Goal: Navigation & Orientation: Go to known website

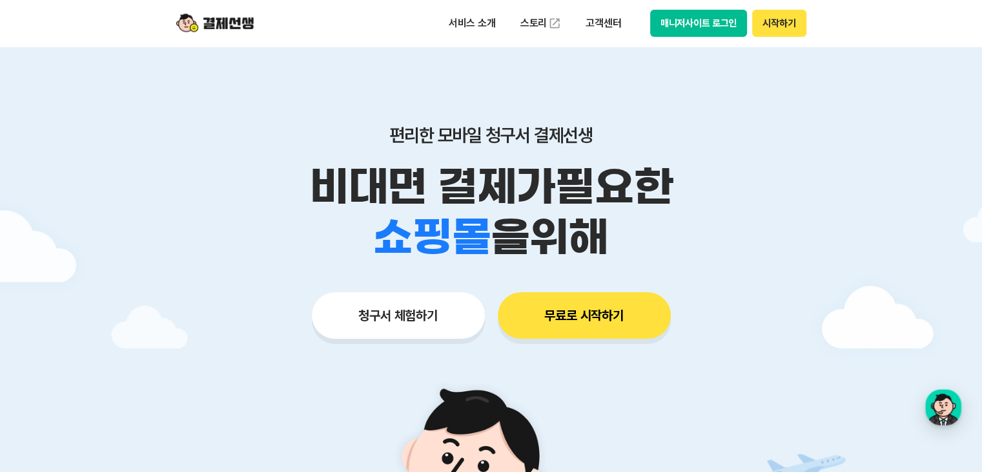
click at [694, 25] on button "매니저사이트 로그인" at bounding box center [699, 23] width 98 height 27
